Goal: Entertainment & Leisure: Consume media (video, audio)

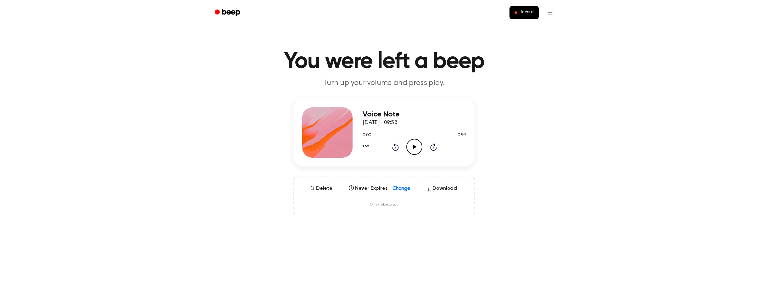
click at [406, 187] on icon at bounding box center [406, 186] width 6 height 6
click at [383, 219] on div "[DATE]" at bounding box center [379, 222] width 66 height 11
click at [397, 186] on div "[DATE]" at bounding box center [374, 186] width 50 height 6
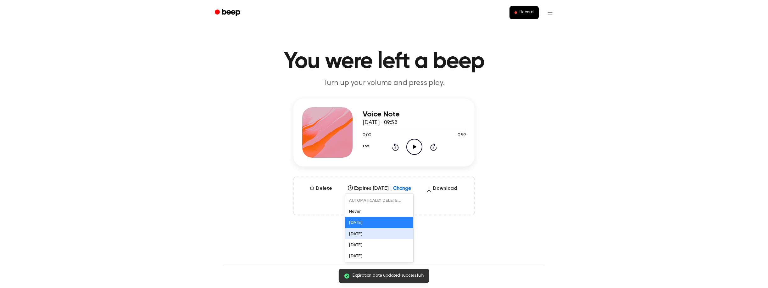
click at [375, 233] on div "[DATE]" at bounding box center [379, 233] width 68 height 11
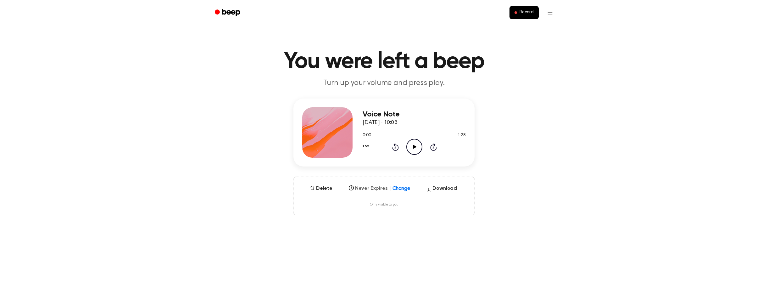
click at [405, 190] on div at bounding box center [406, 186] width 12 height 8
click at [387, 230] on div "[DATE]" at bounding box center [379, 233] width 66 height 11
